Goal: Information Seeking & Learning: Learn about a topic

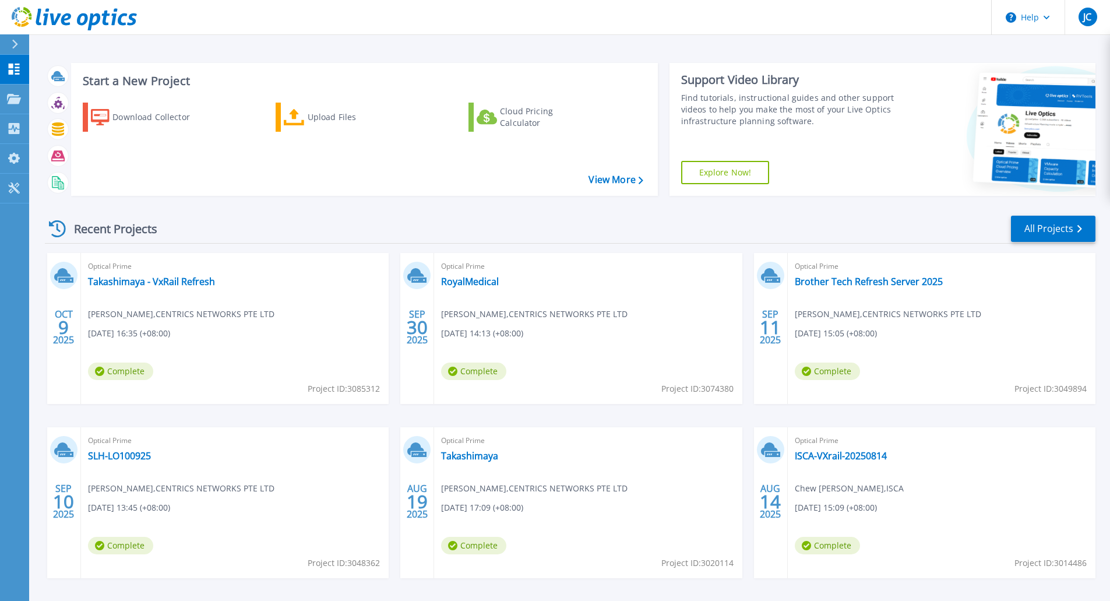
scroll to position [45, 0]
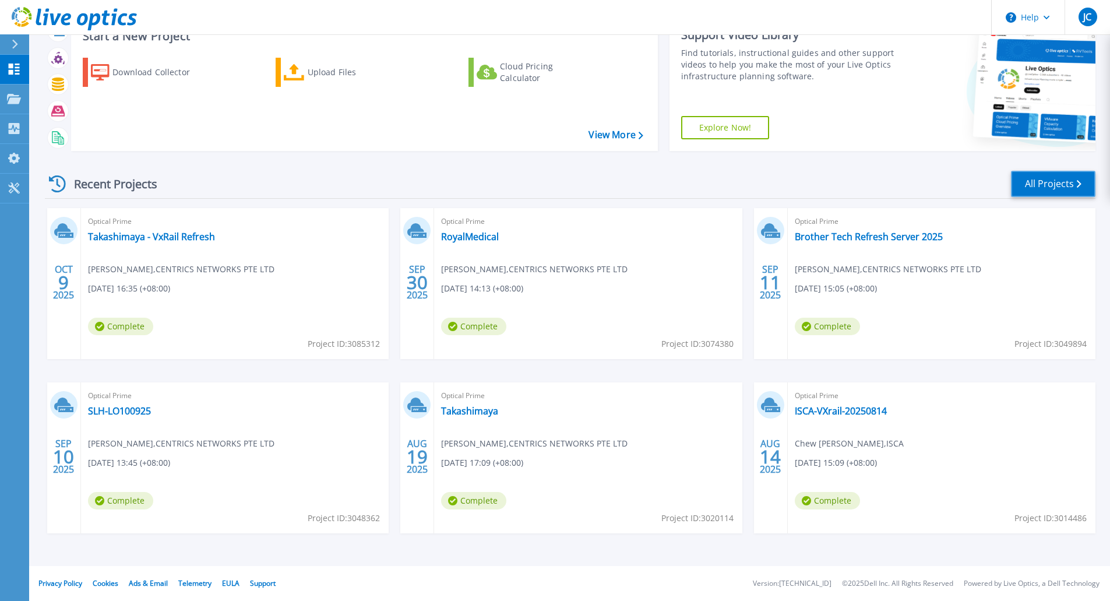
click at [1081, 182] on link "All Projects" at bounding box center [1053, 184] width 84 height 26
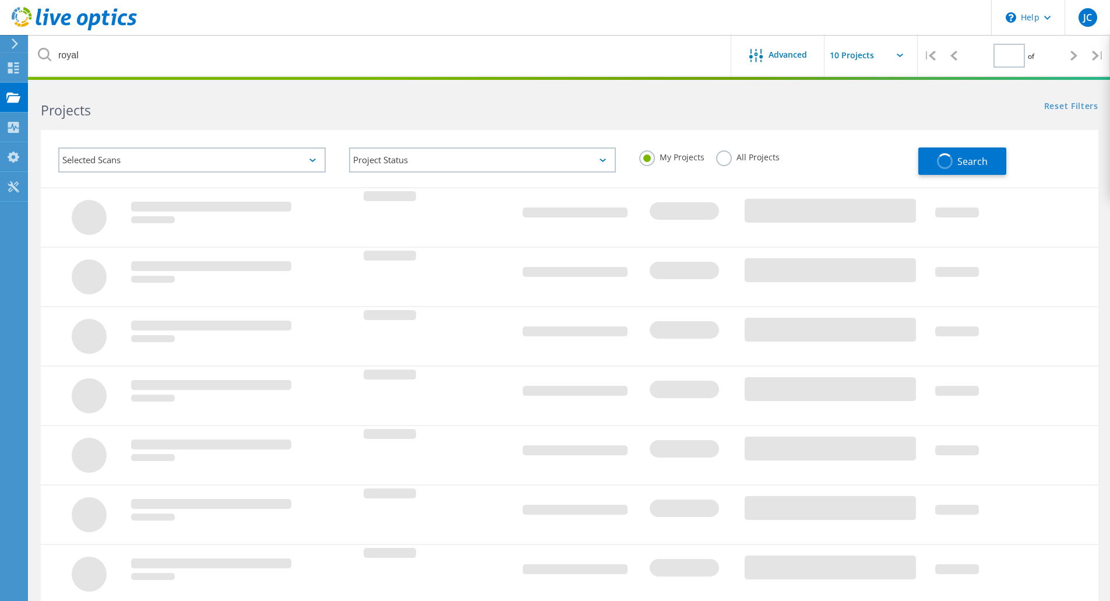
type input "1"
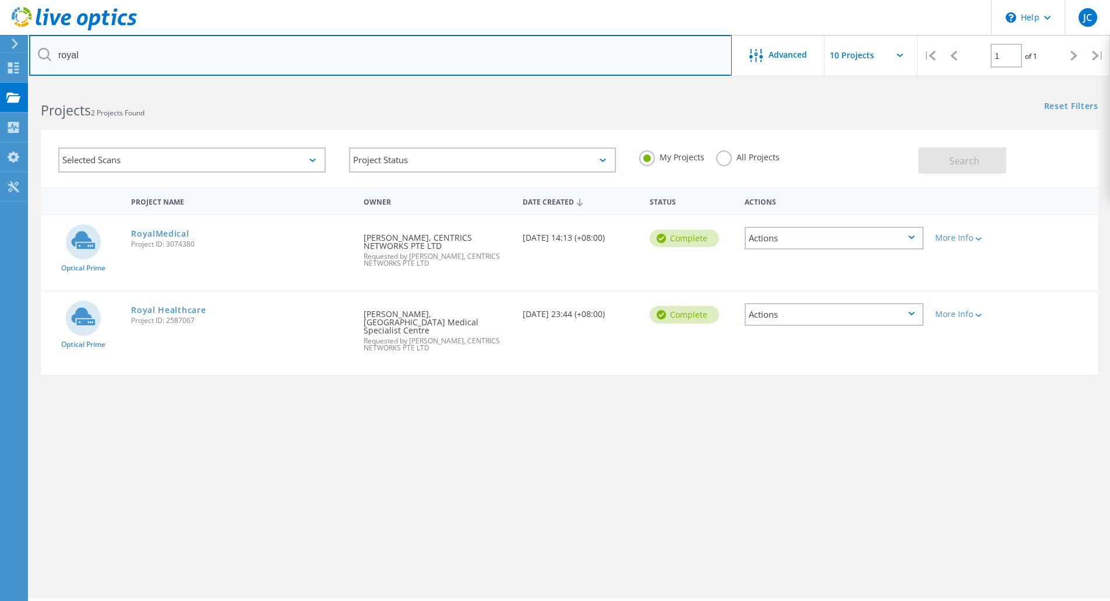
click at [91, 56] on input "royal" at bounding box center [380, 55] width 702 height 41
click at [90, 56] on input "royal" at bounding box center [380, 55] width 702 height 41
type input "dcsg"
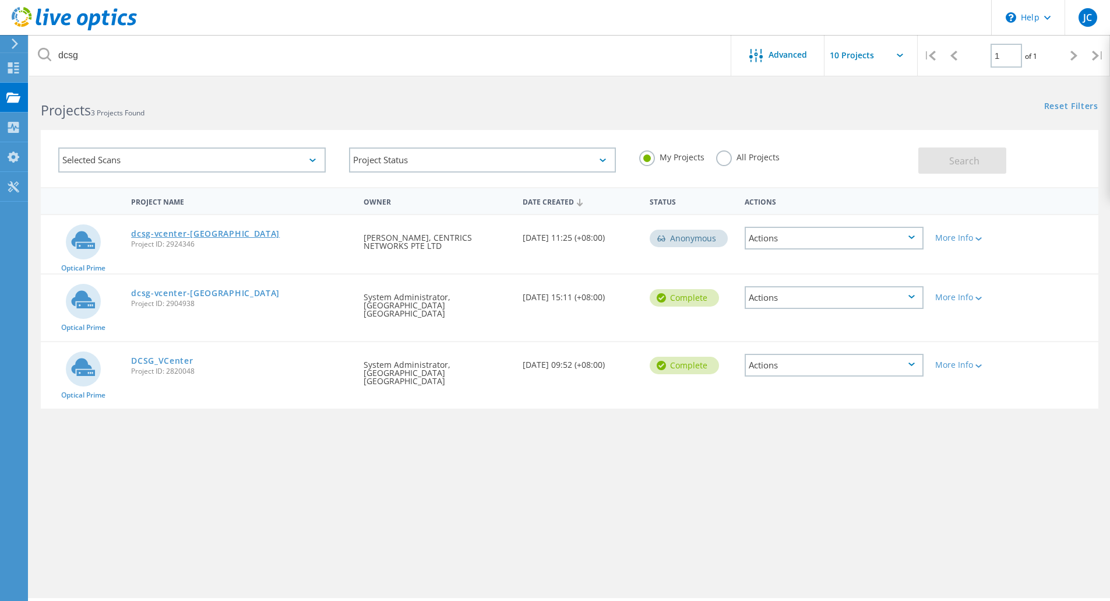
click at [175, 235] on link "dcsg-vcenter-[GEOGRAPHIC_DATA]" at bounding box center [205, 233] width 149 height 8
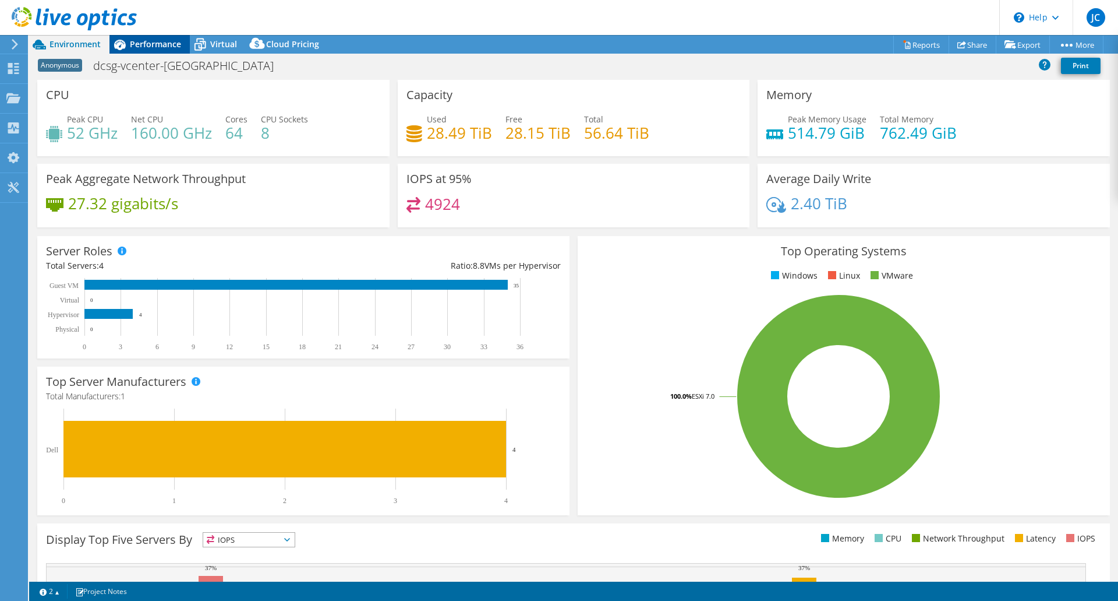
click at [143, 38] on span "Performance" at bounding box center [155, 43] width 51 height 11
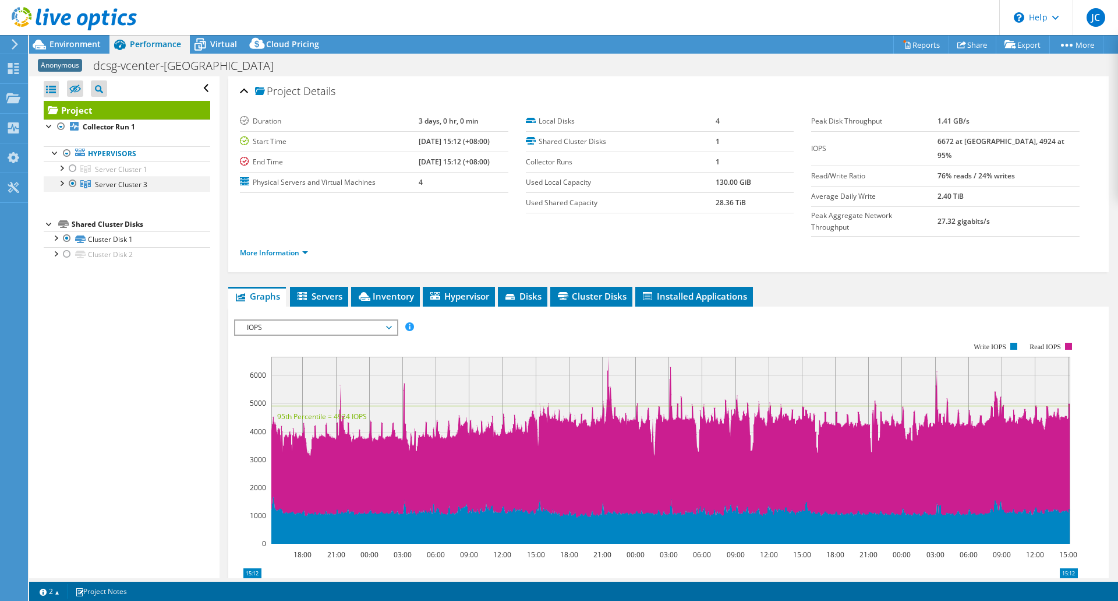
click at [61, 187] on div at bounding box center [61, 182] width 12 height 12
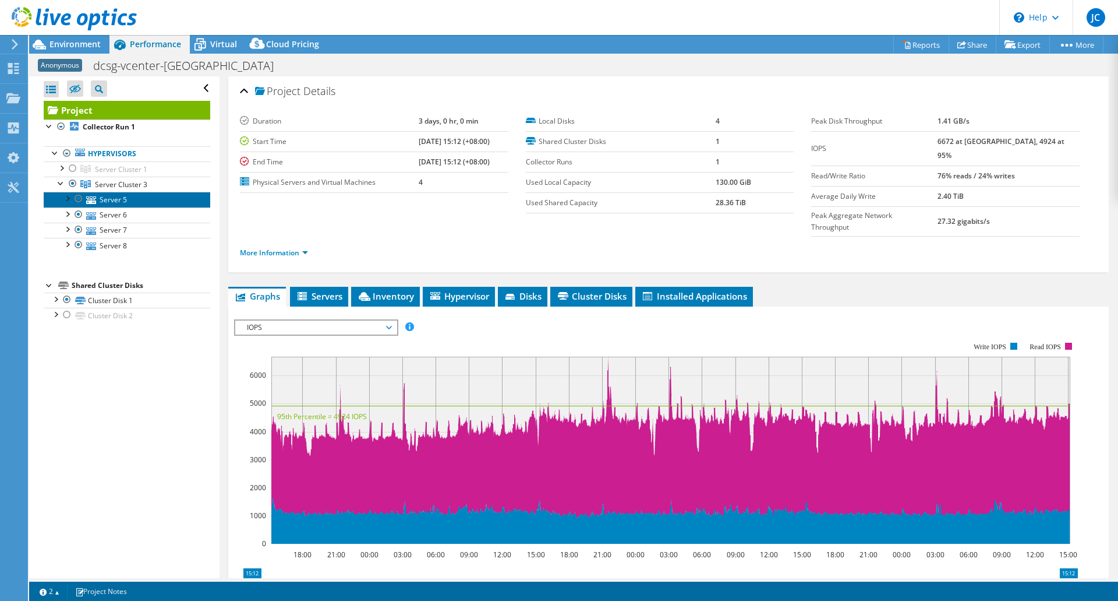
click at [129, 202] on link "Server 5" at bounding box center [127, 199] width 167 height 15
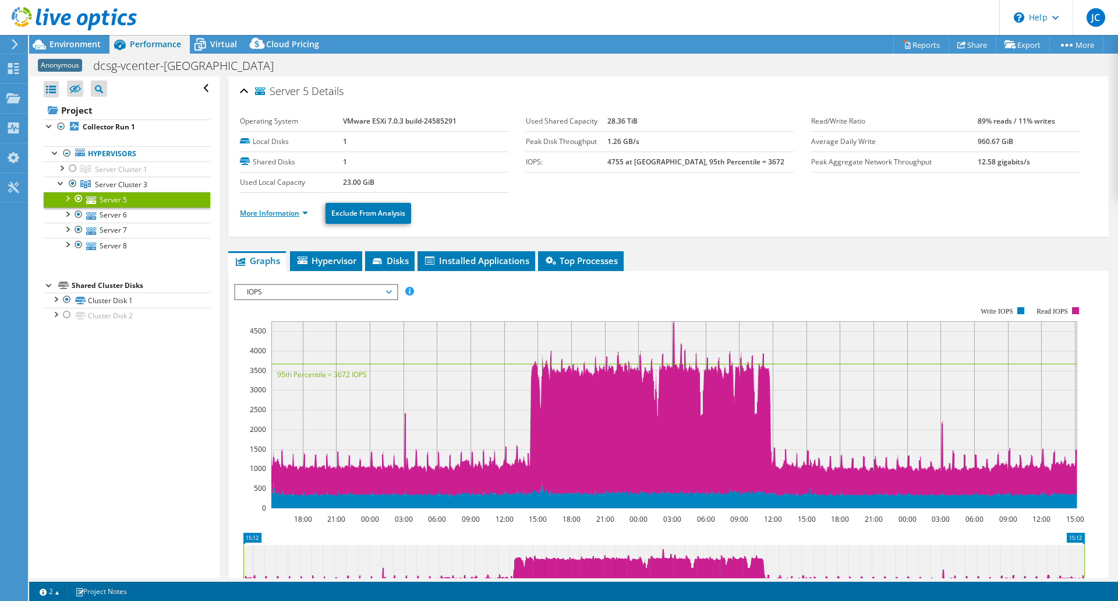
click at [298, 216] on link "More Information" at bounding box center [274, 213] width 68 height 10
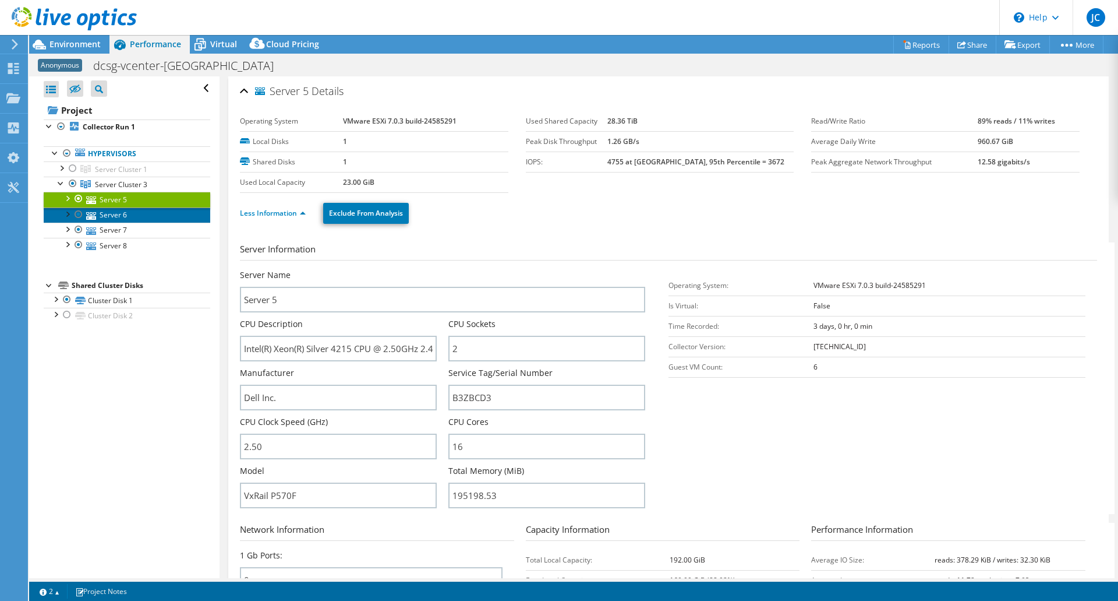
click at [112, 209] on link "Server 6" at bounding box center [127, 214] width 167 height 15
